Goal: Communication & Community: Answer question/provide support

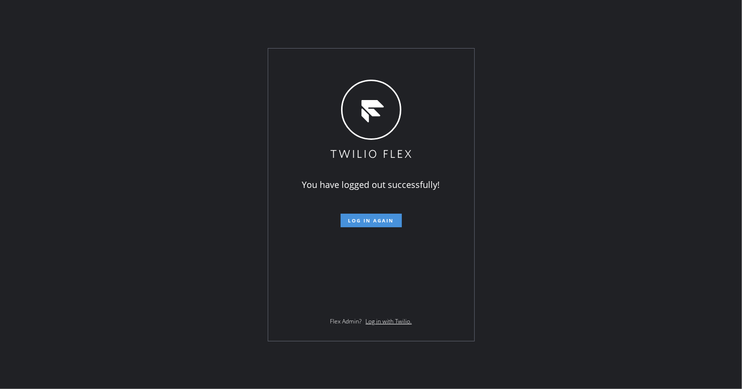
click at [369, 224] on button "Log in again" at bounding box center [370, 221] width 61 height 14
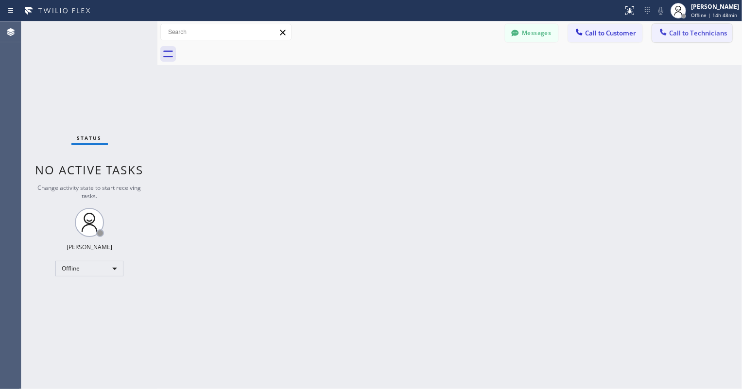
click at [670, 35] on span "Call to Technicians" at bounding box center [698, 33] width 58 height 9
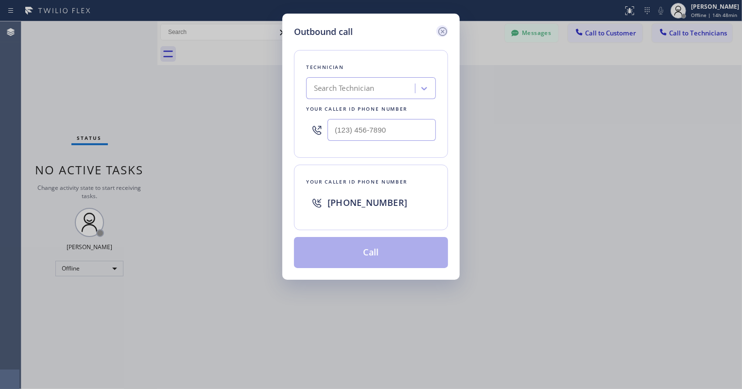
click at [441, 28] on icon at bounding box center [442, 31] width 9 height 9
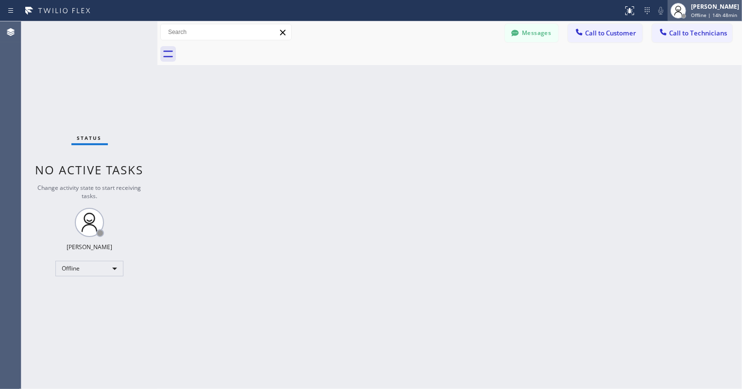
click at [694, 7] on div "[PERSON_NAME]" at bounding box center [715, 6] width 48 height 8
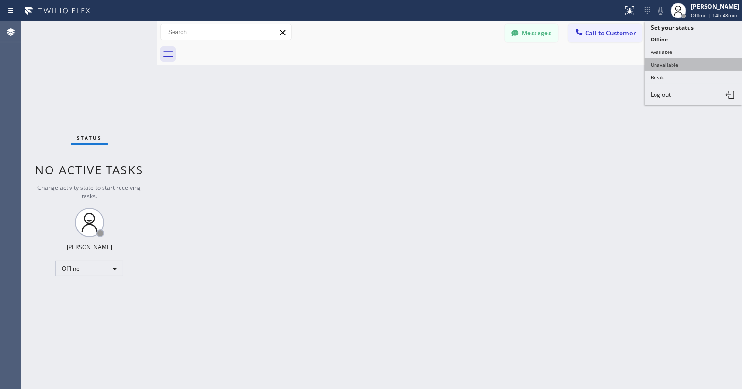
click at [683, 63] on button "Unavailable" at bounding box center [693, 64] width 97 height 13
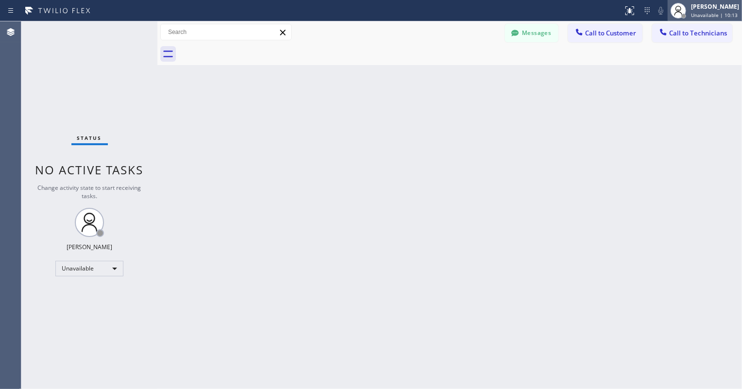
click at [711, 14] on span "Unavailable | 10:13" at bounding box center [714, 15] width 47 height 7
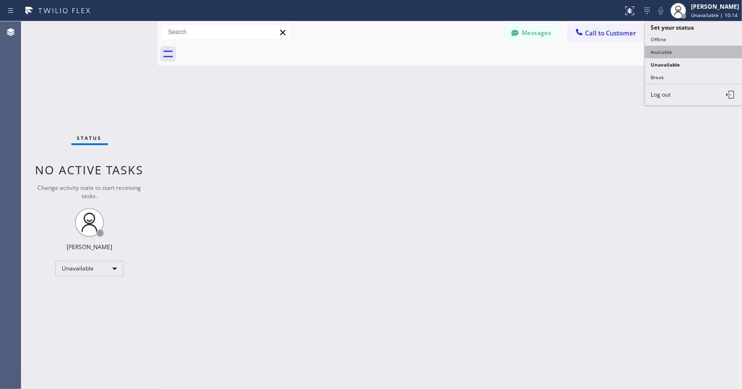
click at [675, 49] on button "Available" at bounding box center [693, 52] width 97 height 13
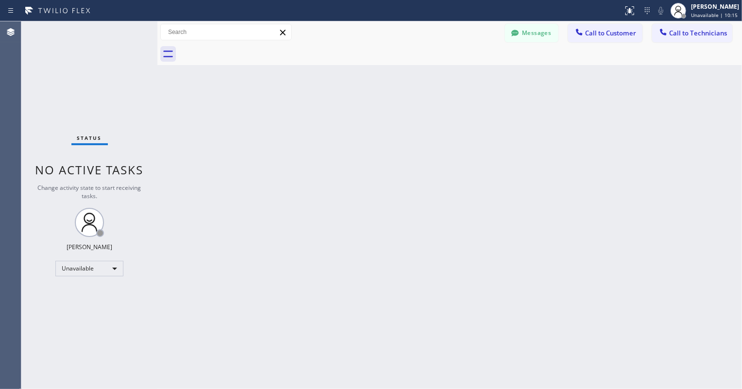
click at [553, 144] on div "Back to Dashboard Change Sender ID Customers Technicians PR [PERSON_NAME] [DATE…" at bounding box center [449, 205] width 584 height 368
click at [497, 210] on div "Back to Dashboard Change Sender ID Customers Technicians PR [PERSON_NAME] [DATE…" at bounding box center [449, 205] width 584 height 368
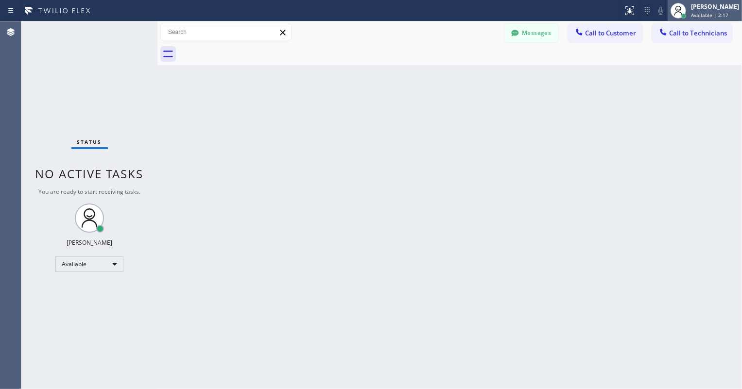
click at [696, 15] on span "Available | 2:17" at bounding box center [709, 15] width 37 height 7
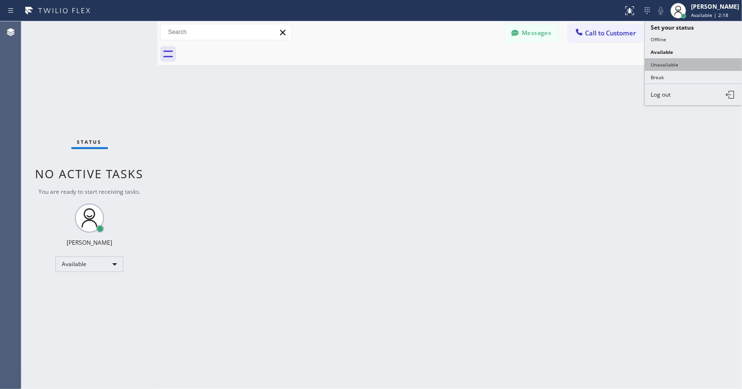
click at [679, 65] on button "Unavailable" at bounding box center [693, 64] width 97 height 13
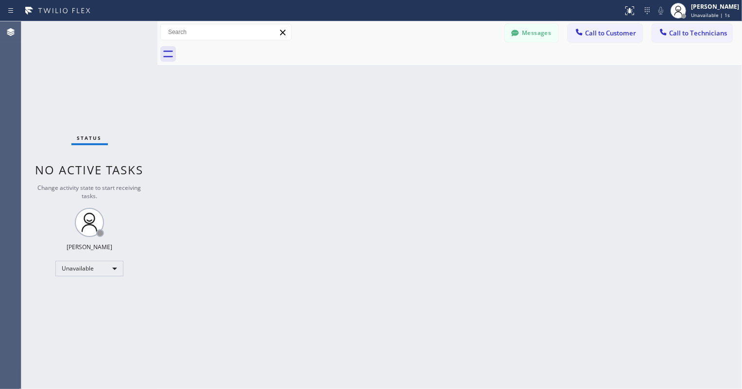
click at [460, 171] on div "Back to Dashboard Change Sender ID Customers Technicians PR [PERSON_NAME] [DATE…" at bounding box center [449, 205] width 584 height 368
click at [612, 34] on span "Call to Customer" at bounding box center [610, 33] width 51 height 9
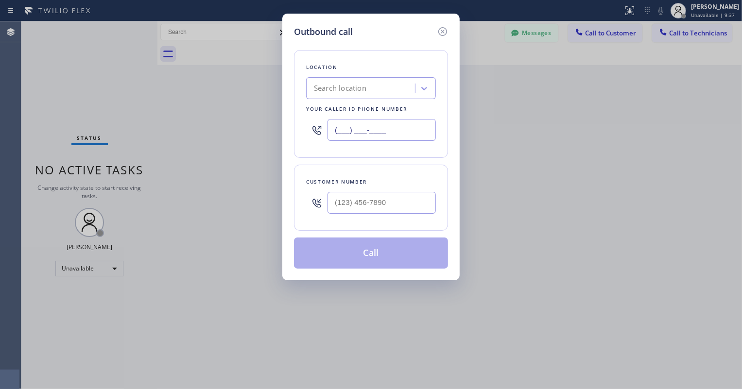
click at [390, 136] on input "(___) ___-____" at bounding box center [381, 130] width 108 height 22
paste input "855) 731-4952"
type input "[PHONE_NUMBER]"
click at [361, 207] on input "(___) ___-____" at bounding box center [381, 203] width 108 height 22
paste input "415) 695-2951"
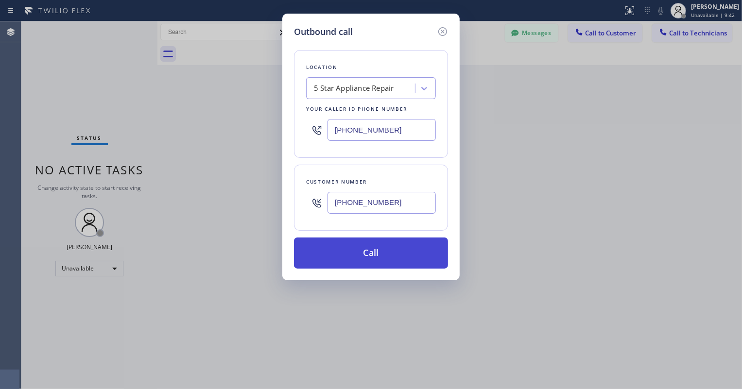
type input "[PHONE_NUMBER]"
click at [382, 254] on button "Call" at bounding box center [371, 253] width 154 height 31
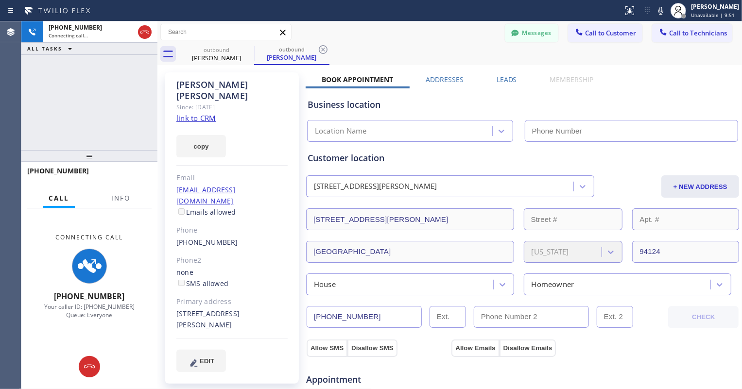
type input "[PHONE_NUMBER]"
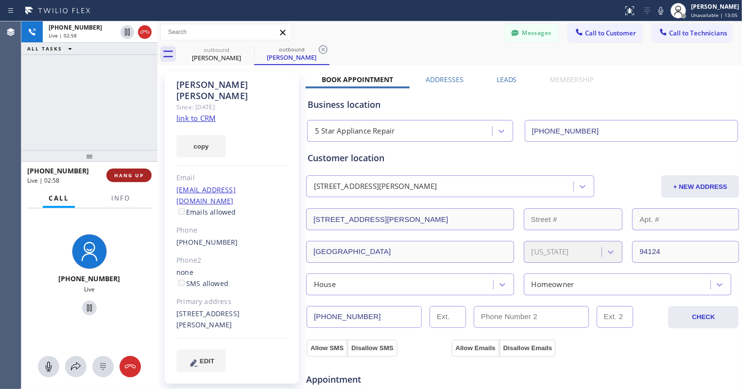
click at [138, 172] on span "HANG UP" at bounding box center [129, 175] width 30 height 7
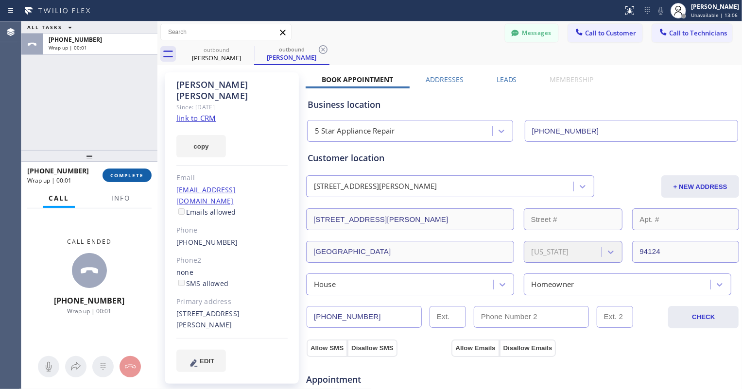
click at [131, 177] on span "COMPLETE" at bounding box center [127, 175] width 34 height 7
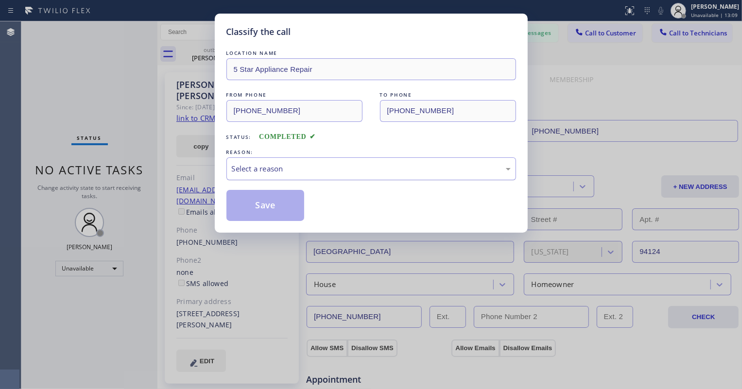
click at [272, 164] on div "Select a reason" at bounding box center [371, 168] width 279 height 11
click at [258, 204] on button "Save" at bounding box center [265, 205] width 78 height 31
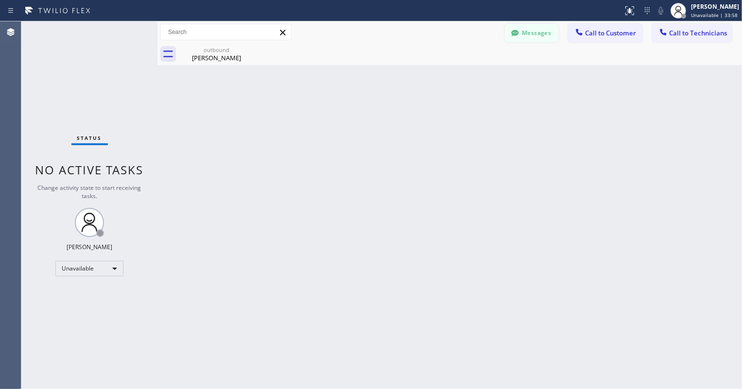
click at [541, 29] on button "Messages" at bounding box center [531, 33] width 53 height 18
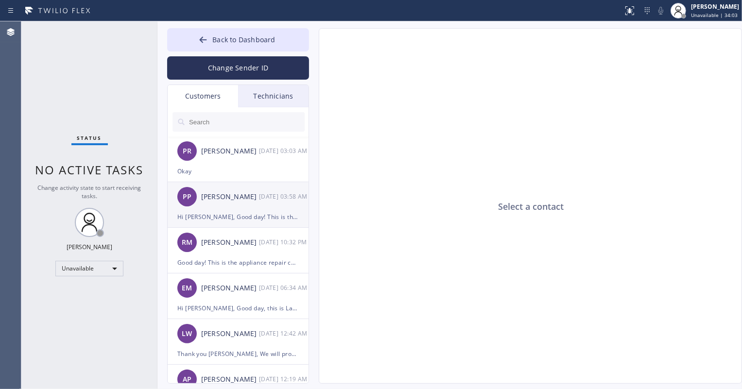
click at [252, 213] on div "Hi [PERSON_NAME], Good day! This is the appliance repair company you recently c…" at bounding box center [237, 216] width 121 height 11
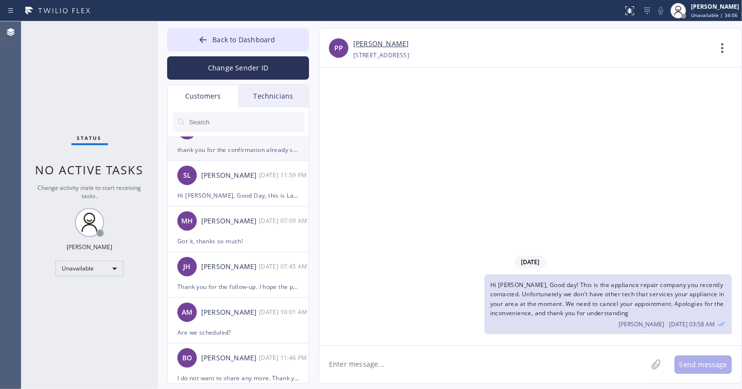
scroll to position [442, 0]
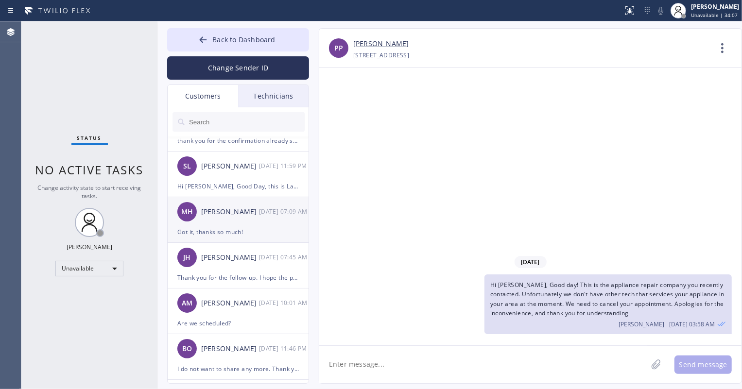
click at [255, 222] on div "MH [PERSON_NAME] [DATE] 07:09 AM" at bounding box center [239, 211] width 142 height 29
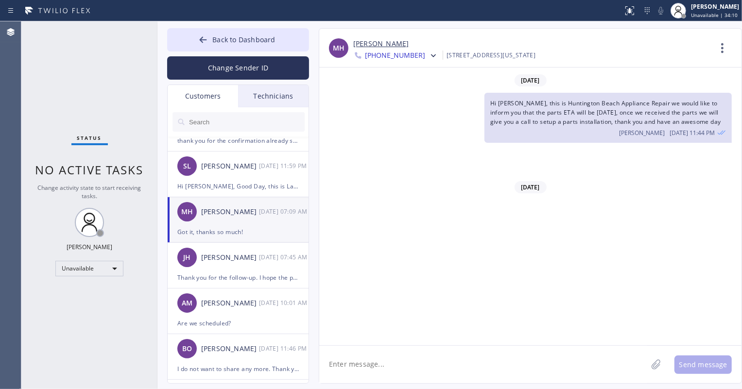
click at [471, 239] on div "Hi [PERSON_NAME], this is Huntington Beach Appliance Repair we would like to in…" at bounding box center [525, 225] width 412 height 51
